Goal: Find specific page/section: Find specific page/section

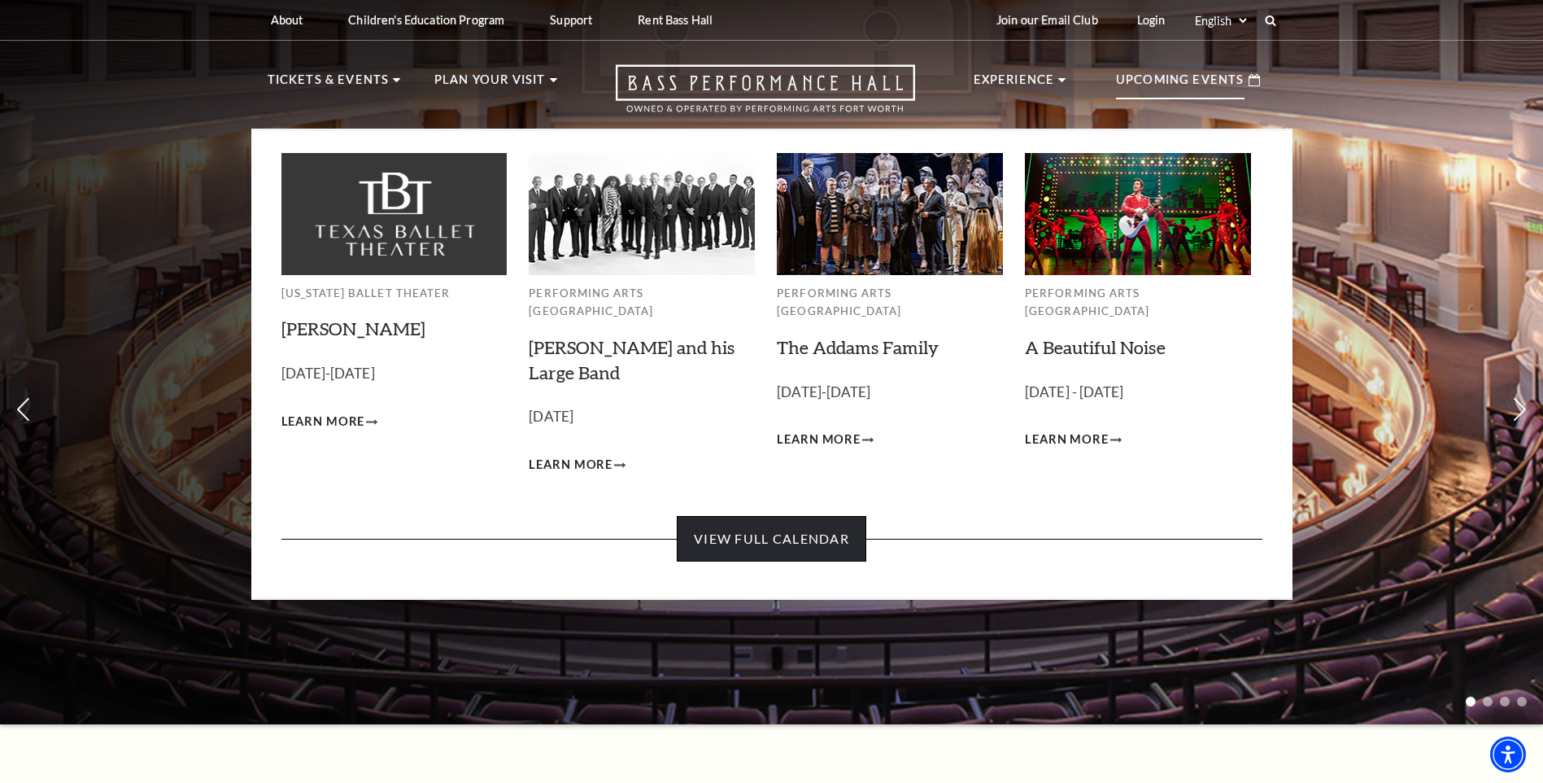
click at [767, 531] on link "View Full Calendar" at bounding box center [772, 539] width 190 height 46
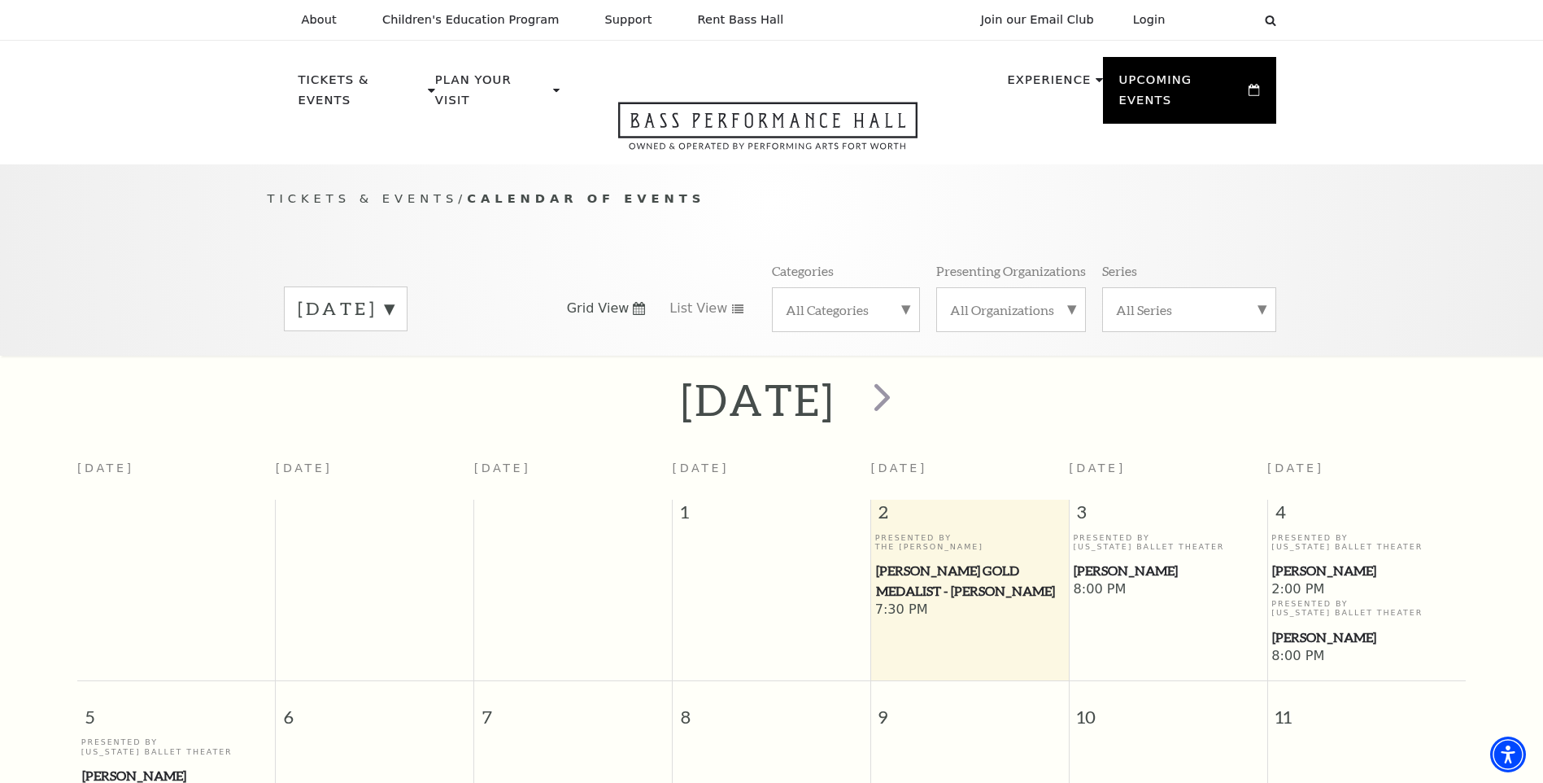
scroll to position [144, 0]
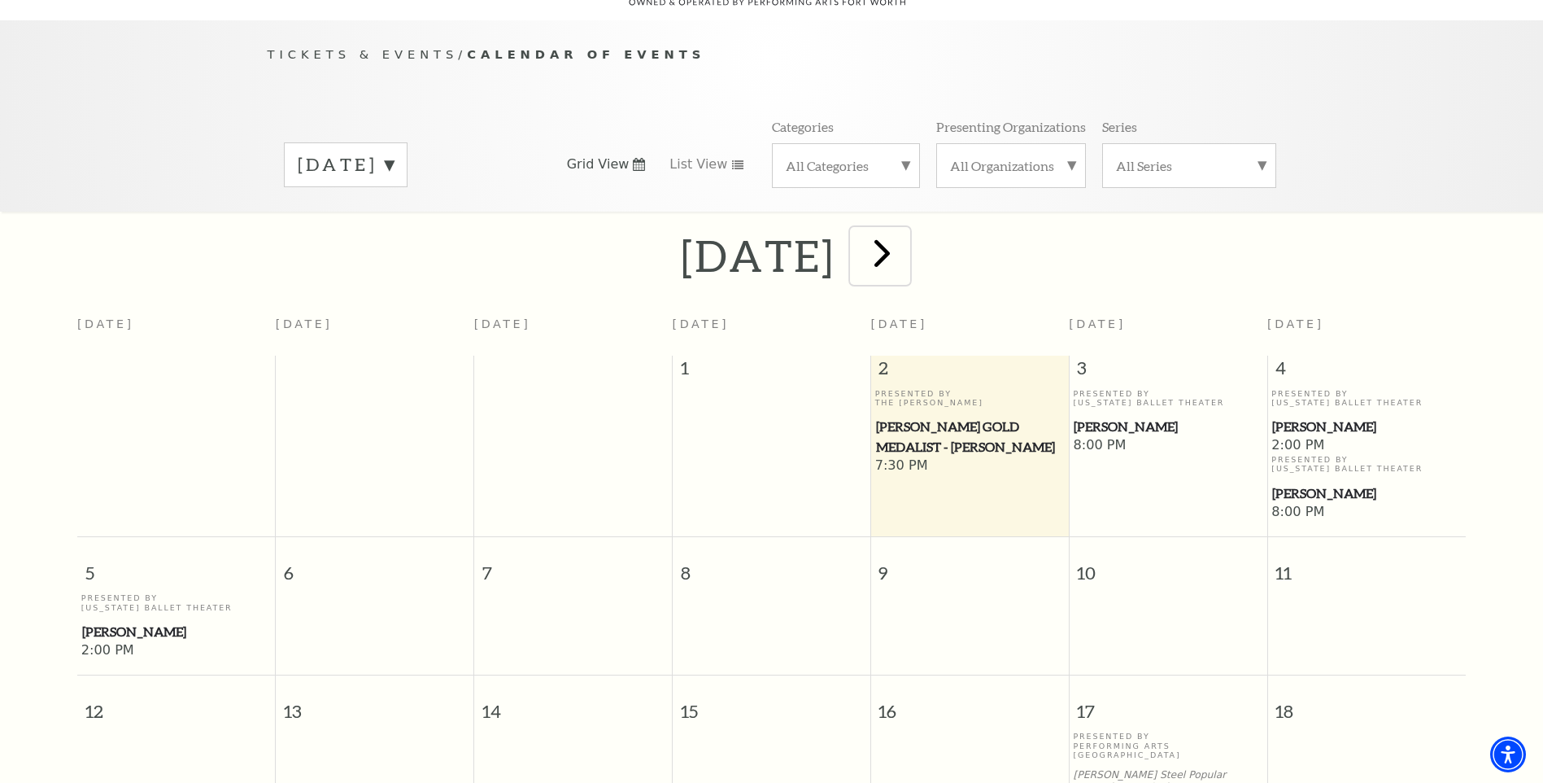
click at [905, 230] on span "next" at bounding box center [882, 252] width 46 height 46
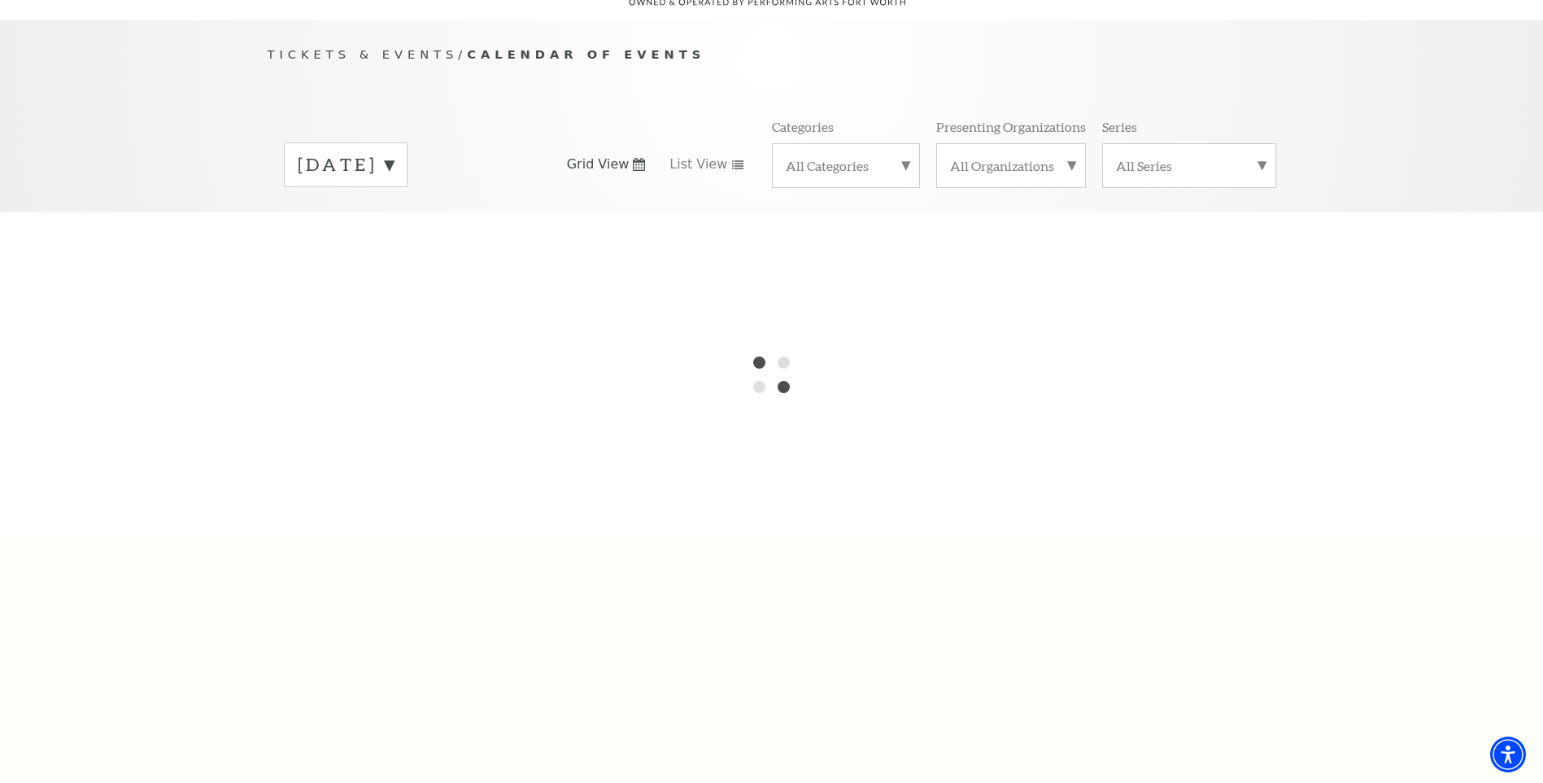
click at [394, 152] on label "October 2025" at bounding box center [346, 164] width 96 height 25
click at [412, 289] on div at bounding box center [771, 374] width 1543 height 325
click at [406, 324] on div at bounding box center [771, 374] width 1543 height 325
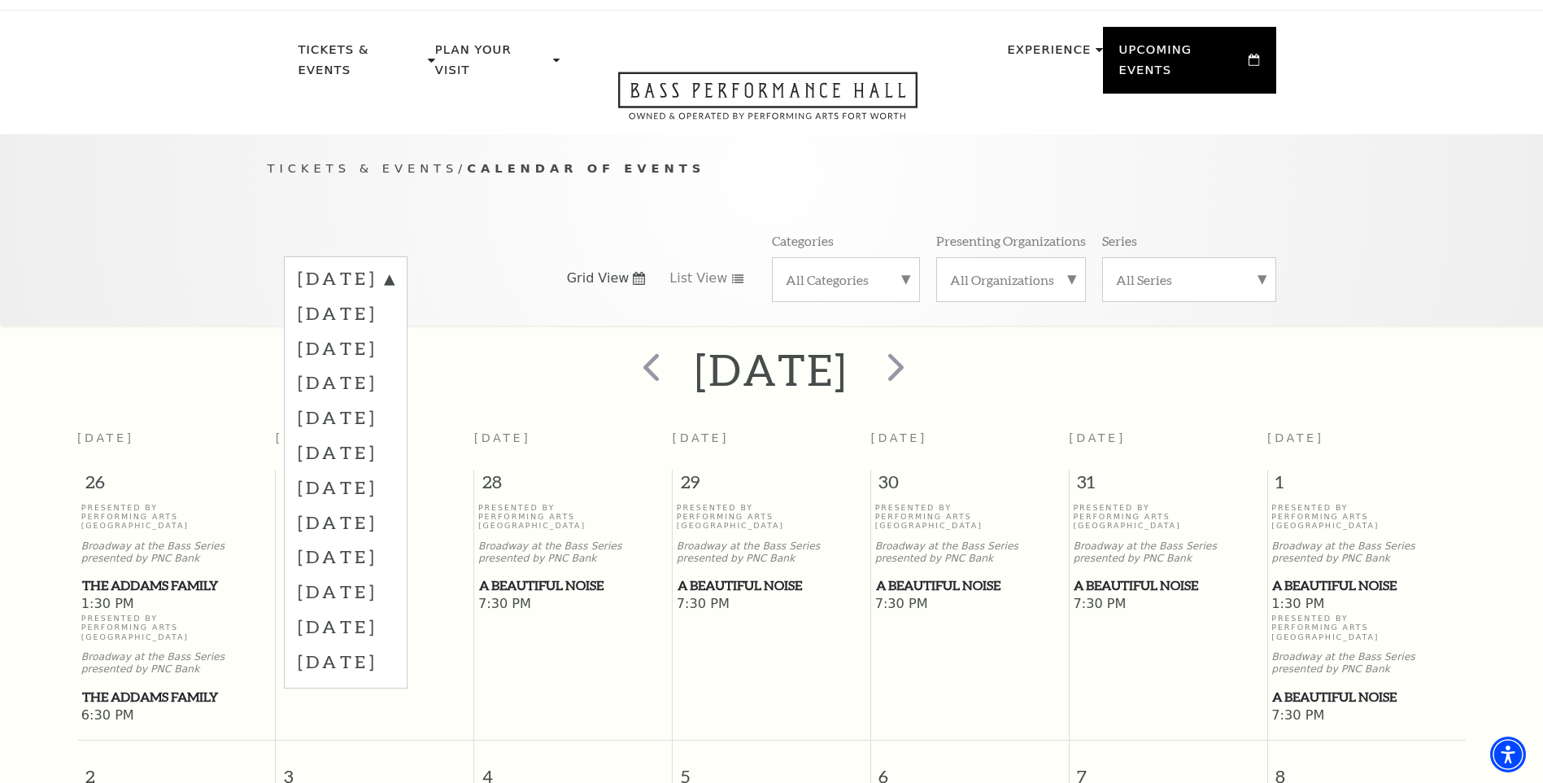
scroll to position [0, 0]
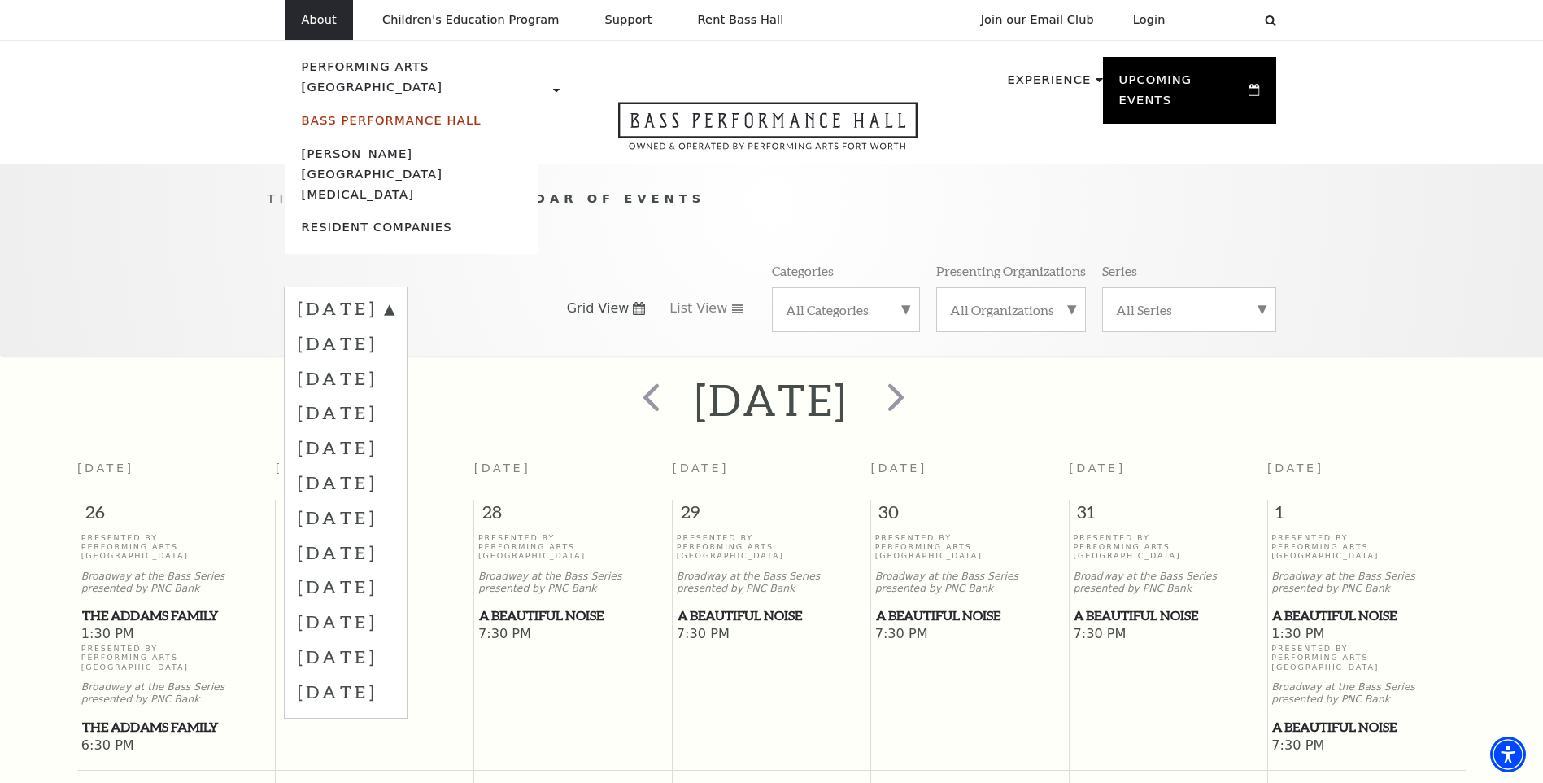
click at [382, 113] on link "Bass Performance Hall" at bounding box center [392, 120] width 180 height 14
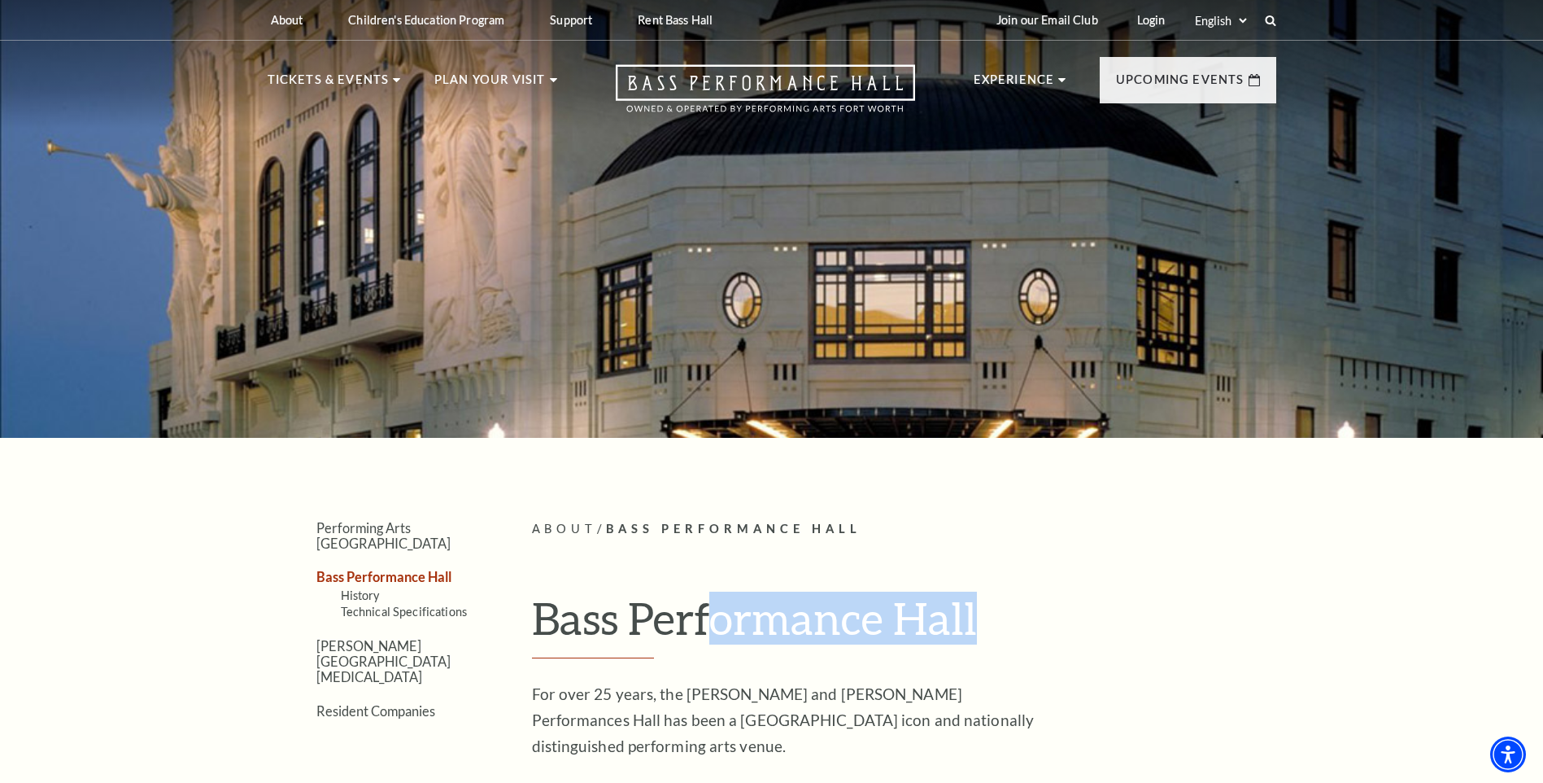
drag, startPoint x: 713, startPoint y: 608, endPoint x: 1031, endPoint y: 623, distance: 319.3
click at [1031, 623] on h1 "Bass Performance Hall" at bounding box center [904, 624] width 744 height 67
